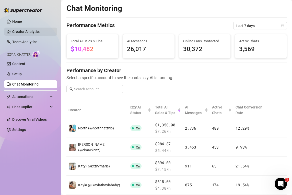
click at [30, 35] on link "Creator Analytics" at bounding box center [32, 32] width 41 height 8
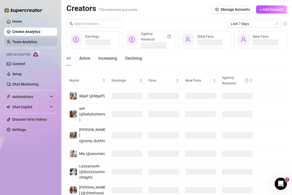
click at [28, 42] on link "Team Analytics" at bounding box center [24, 42] width 25 height 4
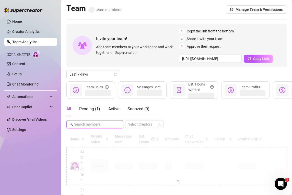
click at [91, 124] on input "text" at bounding box center [95, 125] width 42 height 6
click at [18, 131] on link "Settings" at bounding box center [19, 130] width 14 height 4
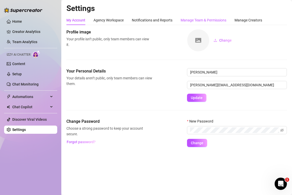
click at [186, 20] on div "Manage Team & Permissions" at bounding box center [204, 20] width 46 height 6
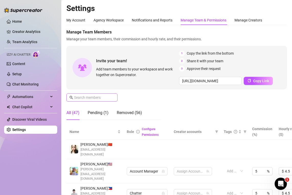
click at [95, 95] on span at bounding box center [91, 97] width 51 height 8
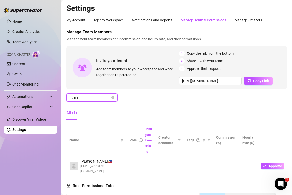
type input "m"
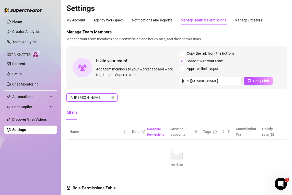
type input "[PERSON_NAME]"
